Goal: Information Seeking & Learning: Learn about a topic

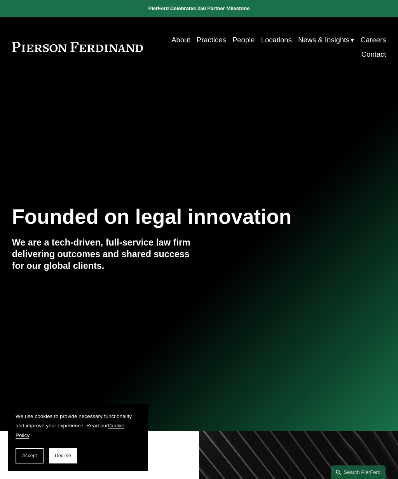
click at [397, 283] on div "Founded on legal innovation We are a tech-driven, full-service law firm deliver…" at bounding box center [199, 246] width 398 height 83
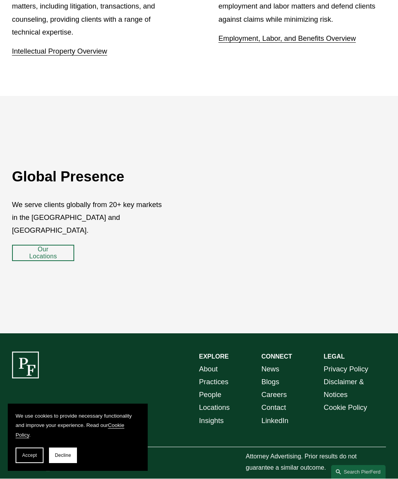
scroll to position [1184, 0]
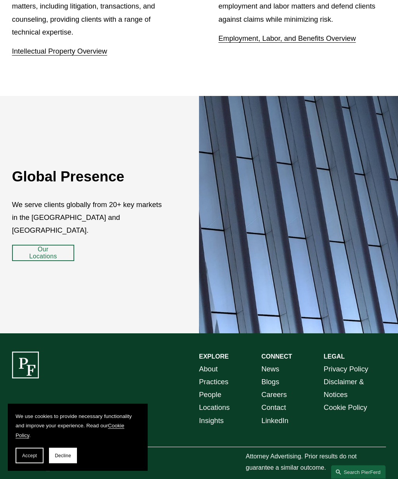
click at [42, 261] on link "Our Locations" at bounding box center [43, 253] width 62 height 16
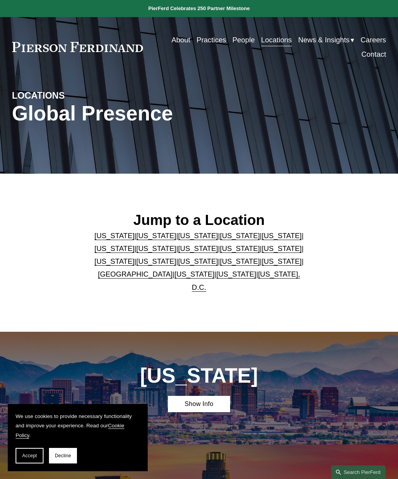
click at [262, 253] on link "[US_STATE]" at bounding box center [282, 248] width 40 height 8
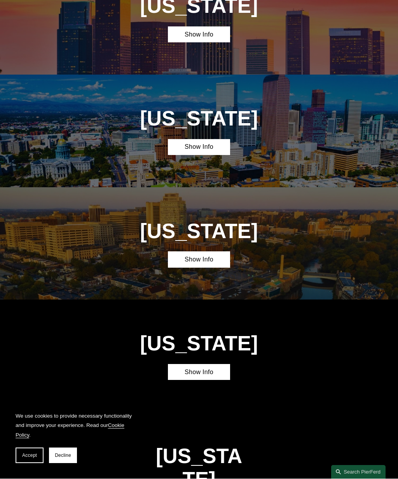
scroll to position [1359, 0]
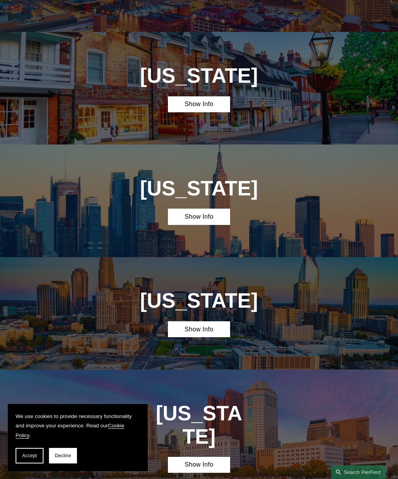
click at [192, 96] on link "Show Info" at bounding box center [199, 104] width 62 height 16
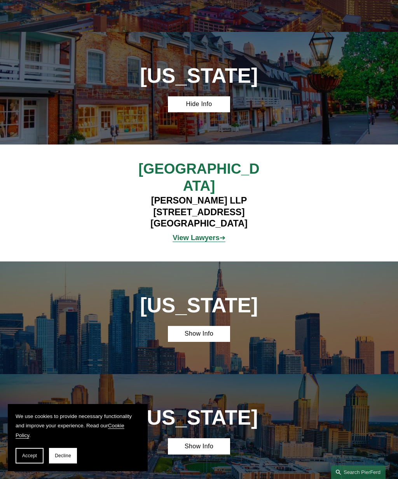
click at [195, 234] on strong "View Lawyers" at bounding box center [196, 238] width 47 height 8
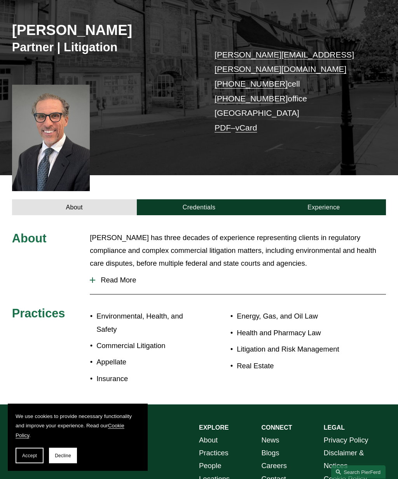
scroll to position [84, 0]
click at [204, 199] on link "Credentials" at bounding box center [199, 207] width 125 height 16
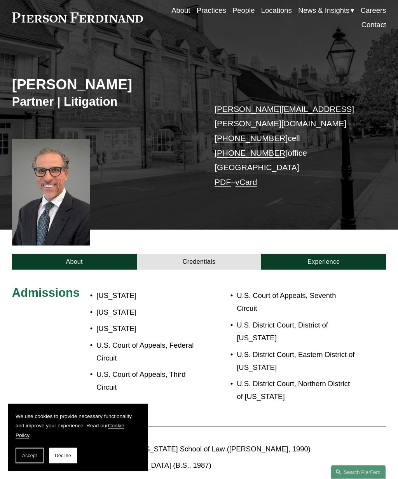
scroll to position [0, 0]
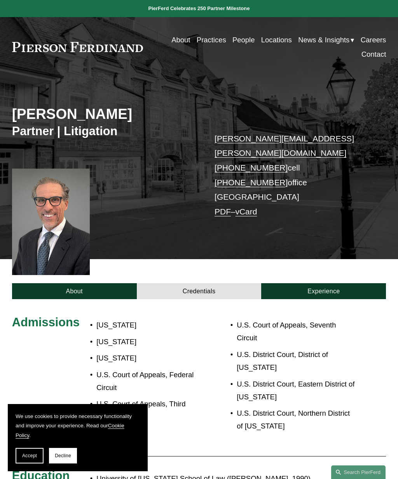
click at [326, 283] on link "Experience" at bounding box center [323, 291] width 125 height 16
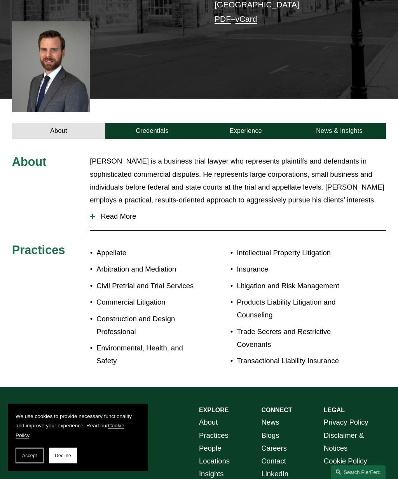
scroll to position [207, 0]
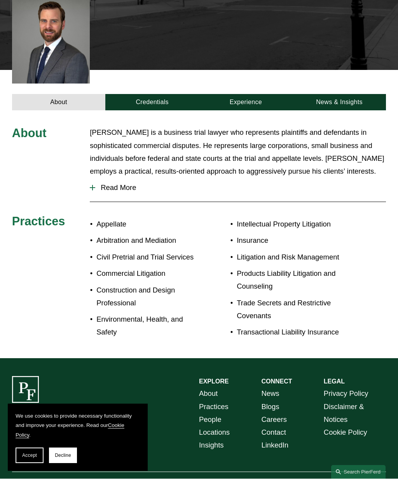
click at [146, 94] on link "Credentials" at bounding box center [152, 102] width 94 height 16
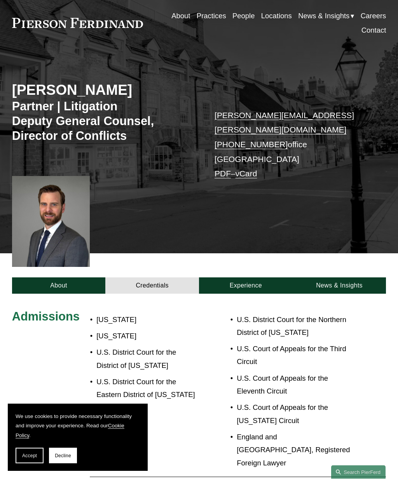
scroll to position [0, 0]
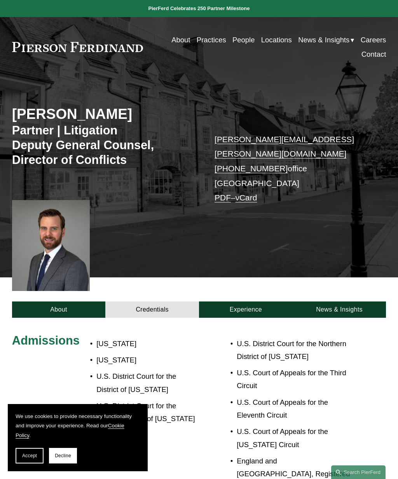
click at [251, 302] on link "Experience" at bounding box center [246, 310] width 94 height 16
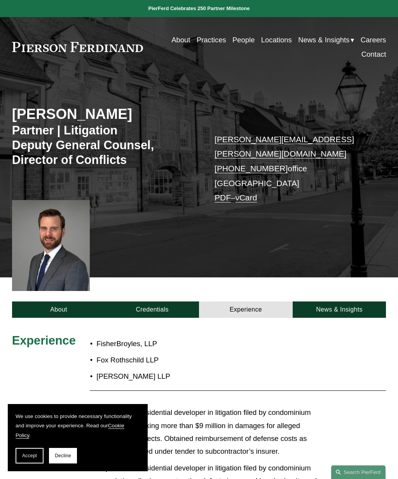
click at [344, 302] on link "News & Insights" at bounding box center [340, 310] width 94 height 16
